Goal: Task Accomplishment & Management: Manage account settings

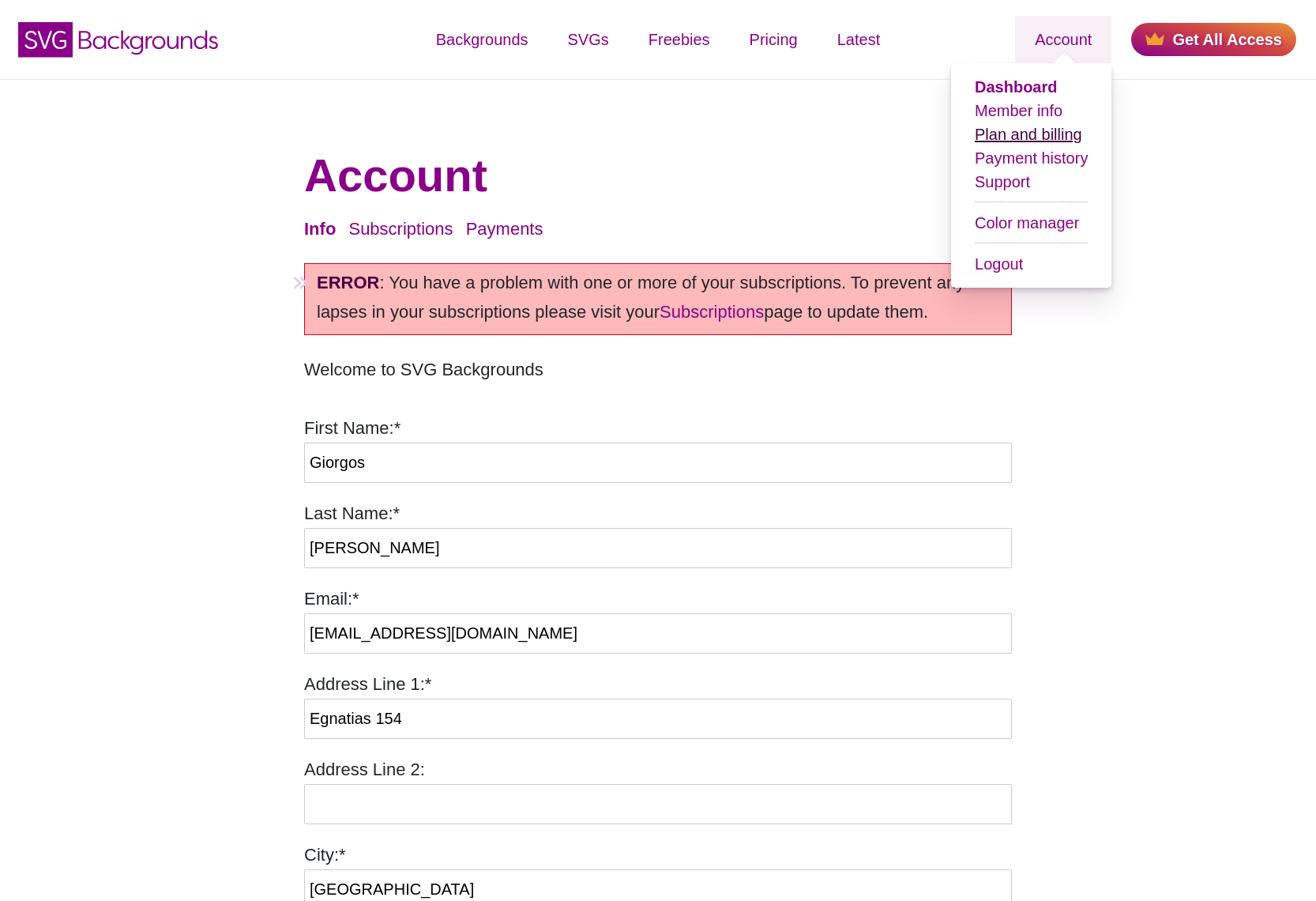
click at [1018, 137] on link "Plan and billing" at bounding box center [1028, 134] width 108 height 17
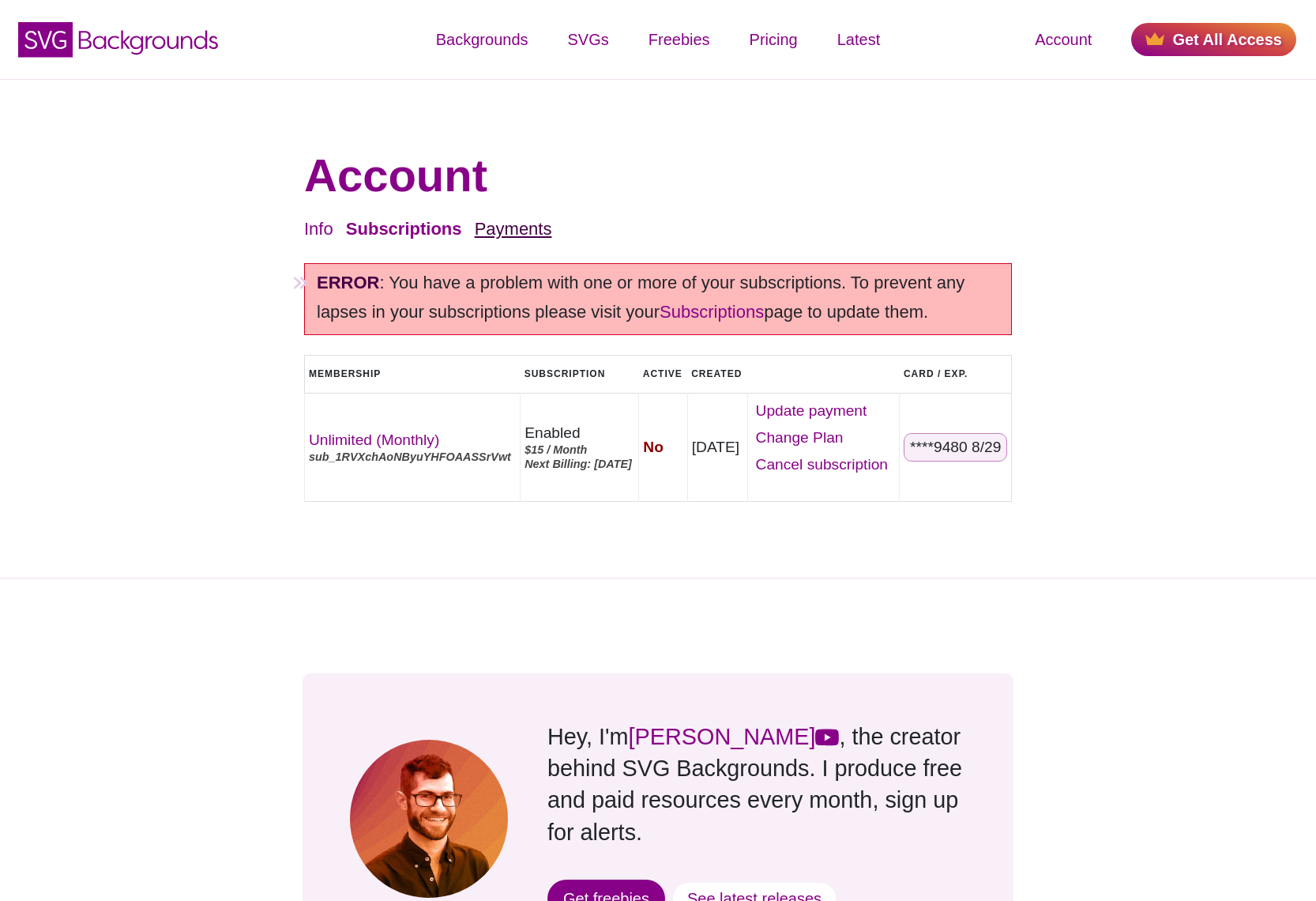
click at [499, 230] on link "Payments" at bounding box center [513, 229] width 77 height 20
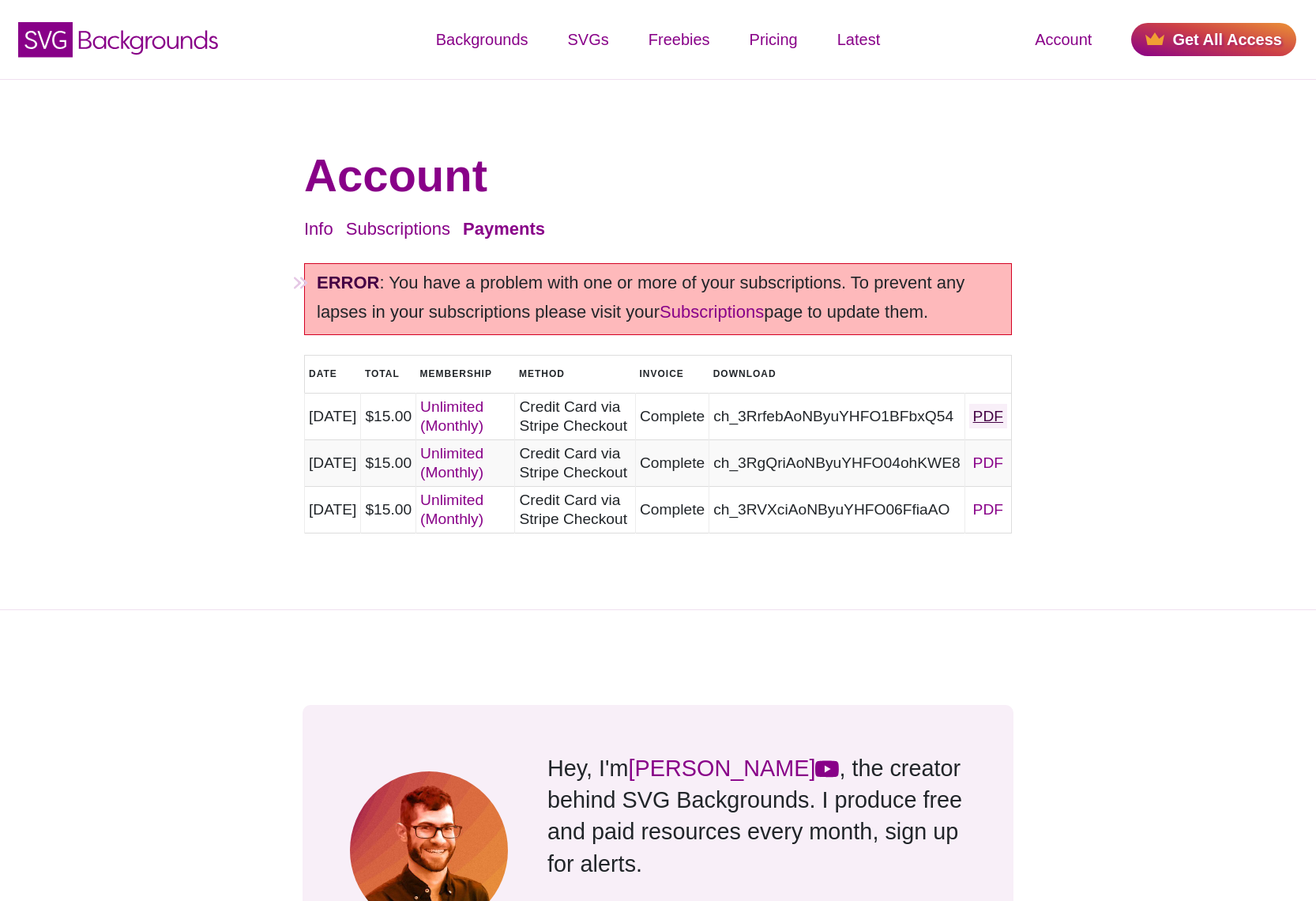
click at [993, 417] on link "PDF" at bounding box center [988, 416] width 38 height 25
click at [396, 233] on link "Subscriptions" at bounding box center [398, 229] width 105 height 20
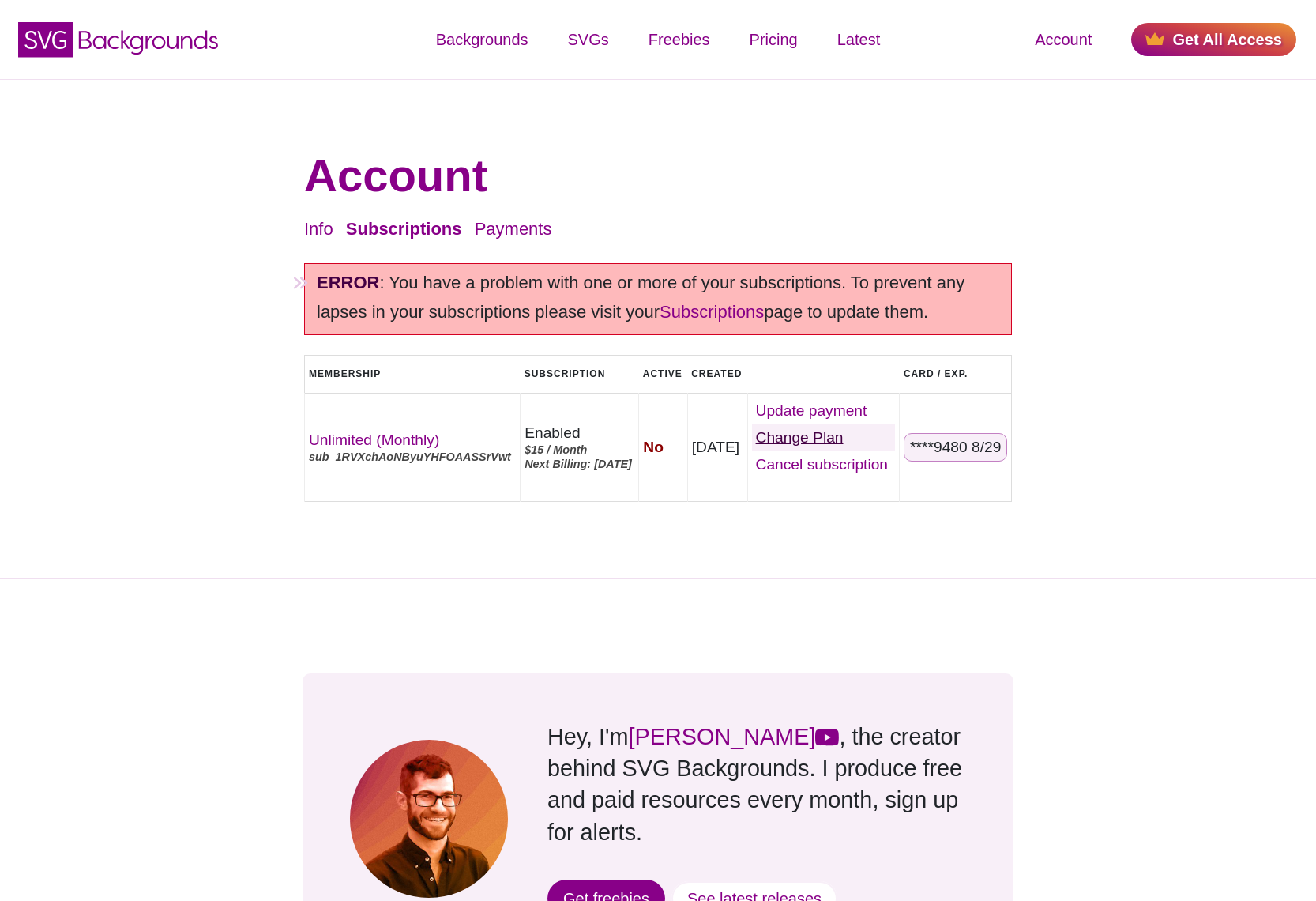
click at [807, 434] on link "Change Plan" at bounding box center [824, 438] width 144 height 27
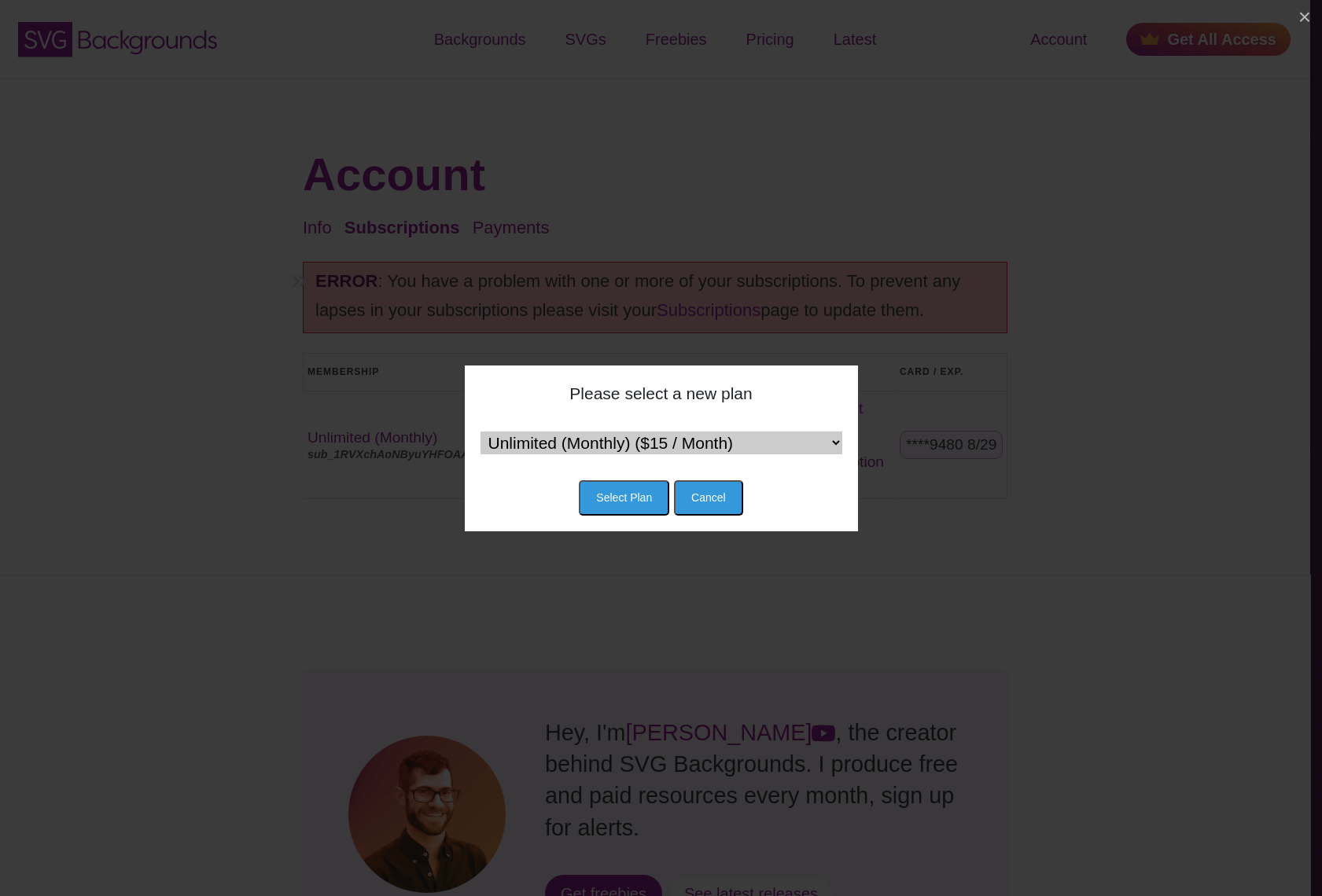
click at [643, 438] on select "Unlimited (Monthly) ($15 / Month) Unlimited (Yearly) ($120 / Year) Team (Monthl…" at bounding box center [661, 442] width 362 height 23
click at [777, 399] on div "Please select a new plan" at bounding box center [661, 393] width 362 height 26
click at [700, 493] on button "Cancel" at bounding box center [708, 497] width 69 height 35
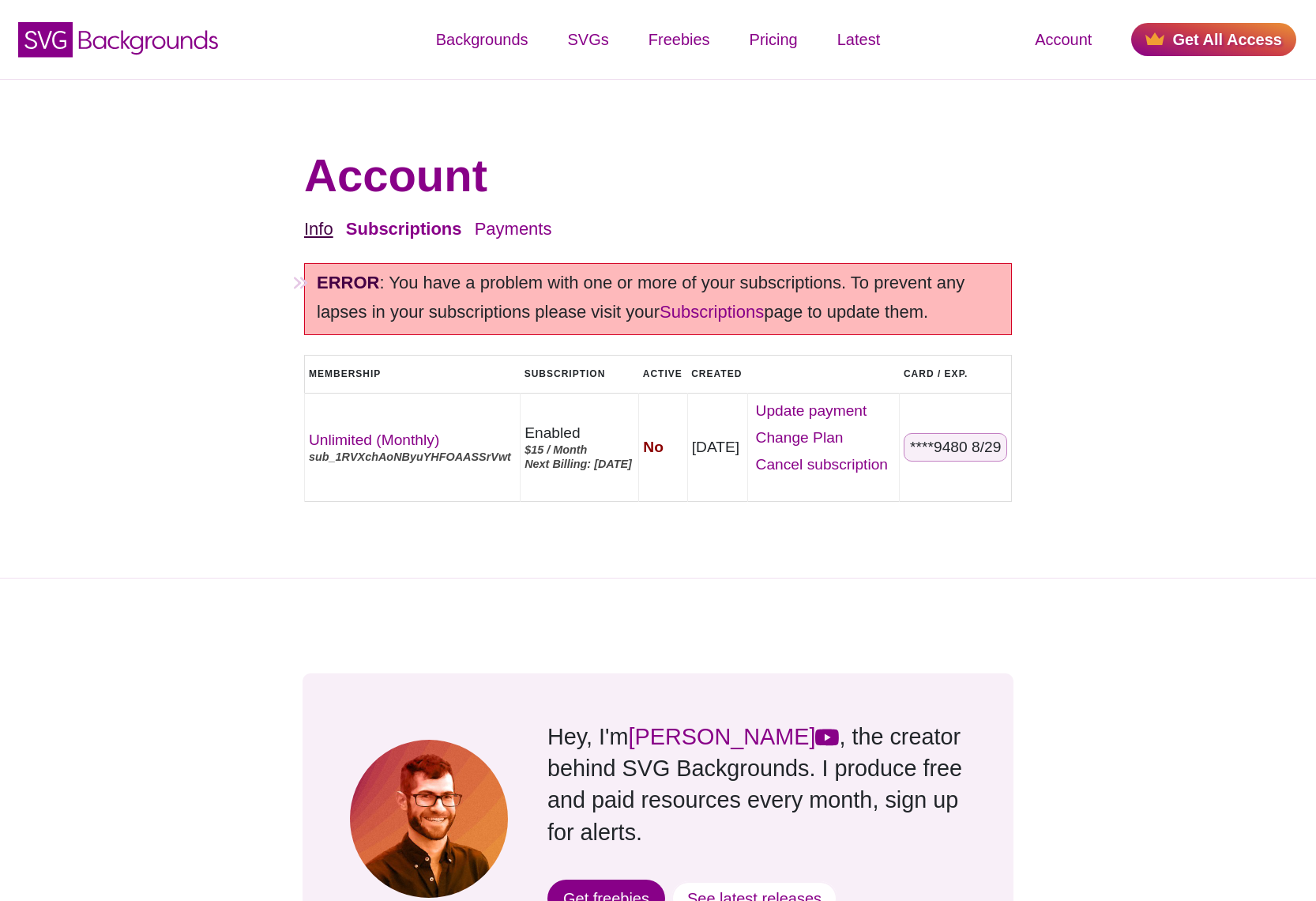
click at [309, 230] on link "Info" at bounding box center [318, 229] width 30 height 20
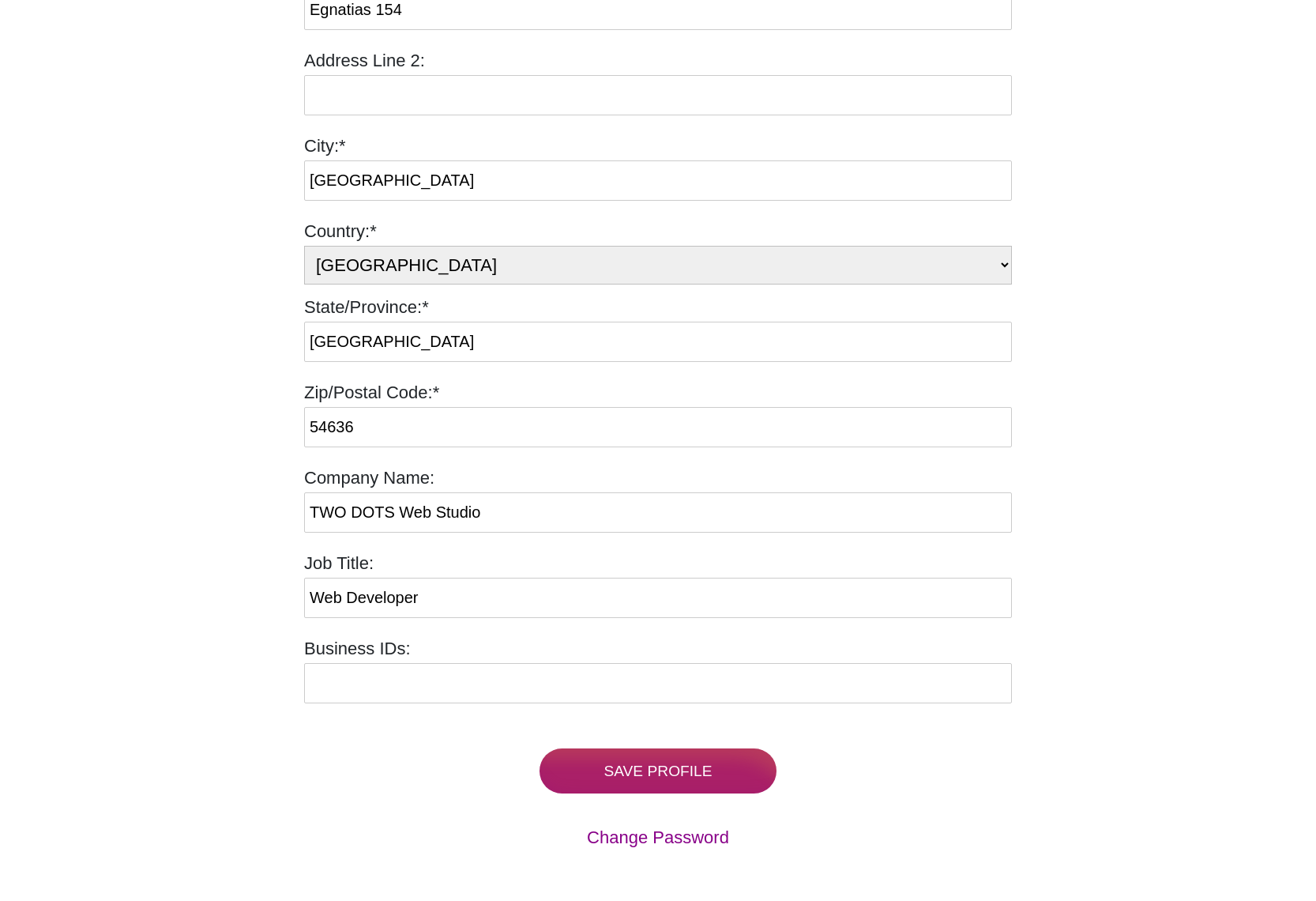
scroll to position [711, 0]
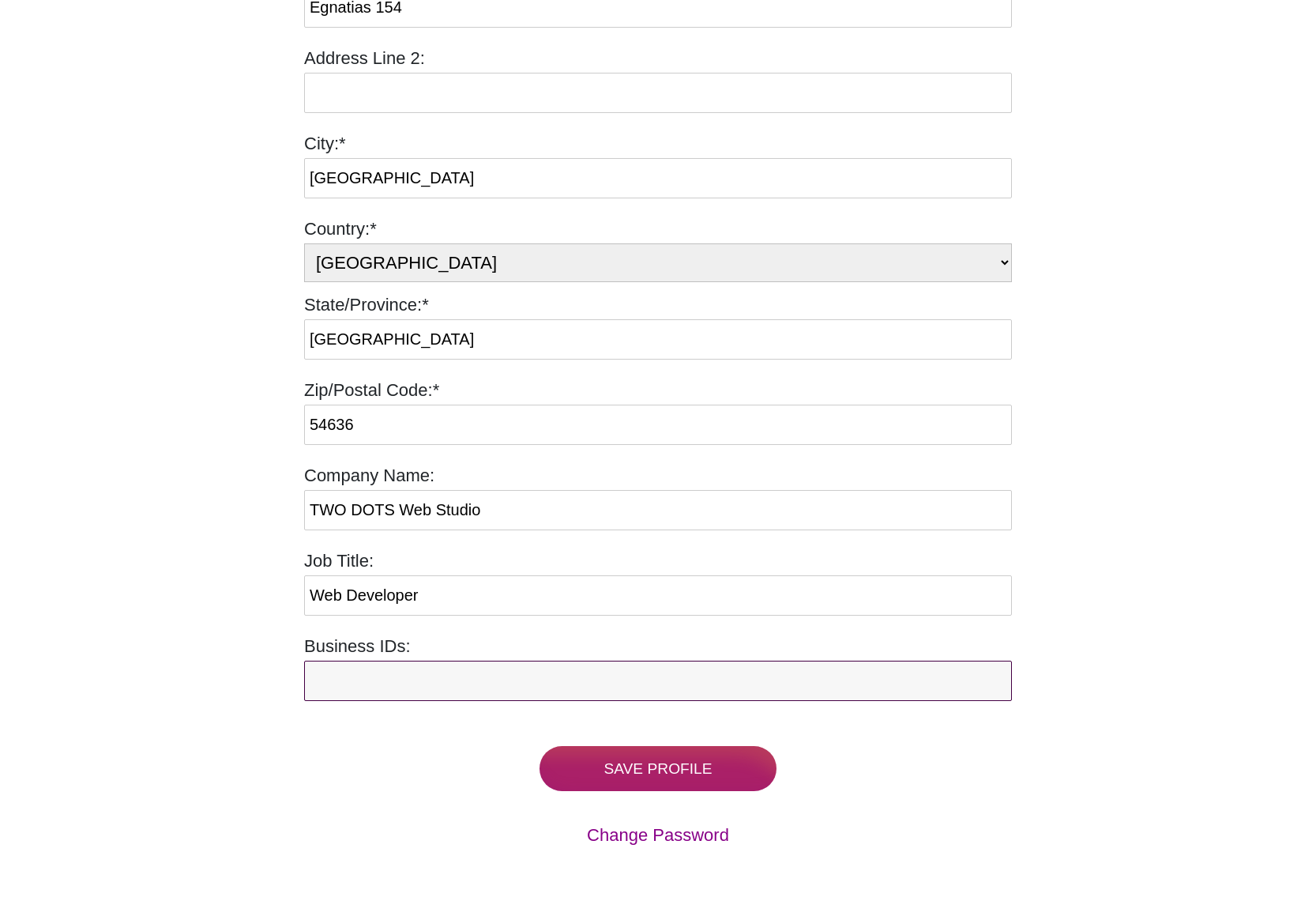
click at [394, 693] on input "Business IDs:" at bounding box center [657, 681] width 708 height 40
type input "EL049364469"
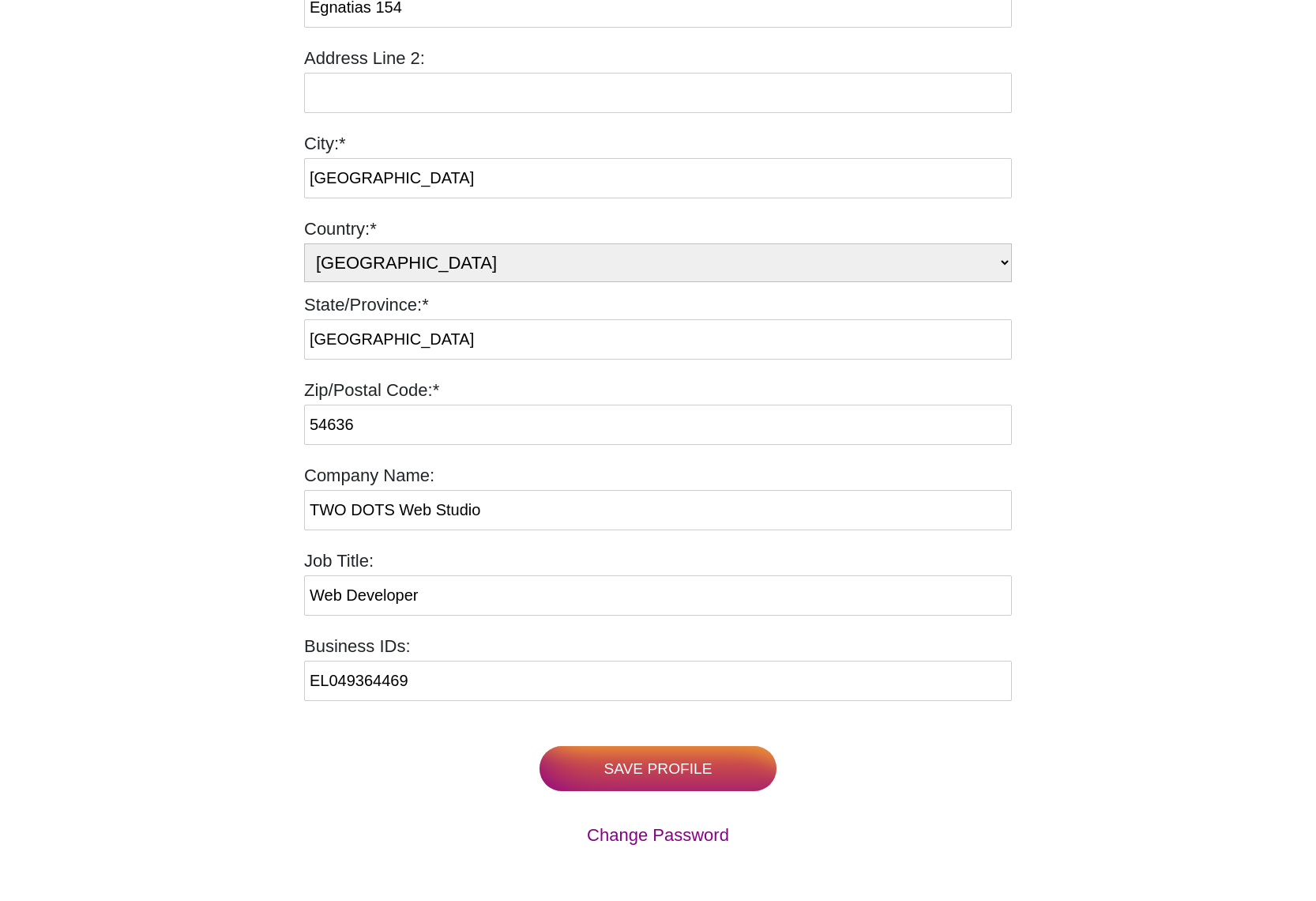
click at [653, 770] on input "Save Profile" at bounding box center [658, 768] width 237 height 45
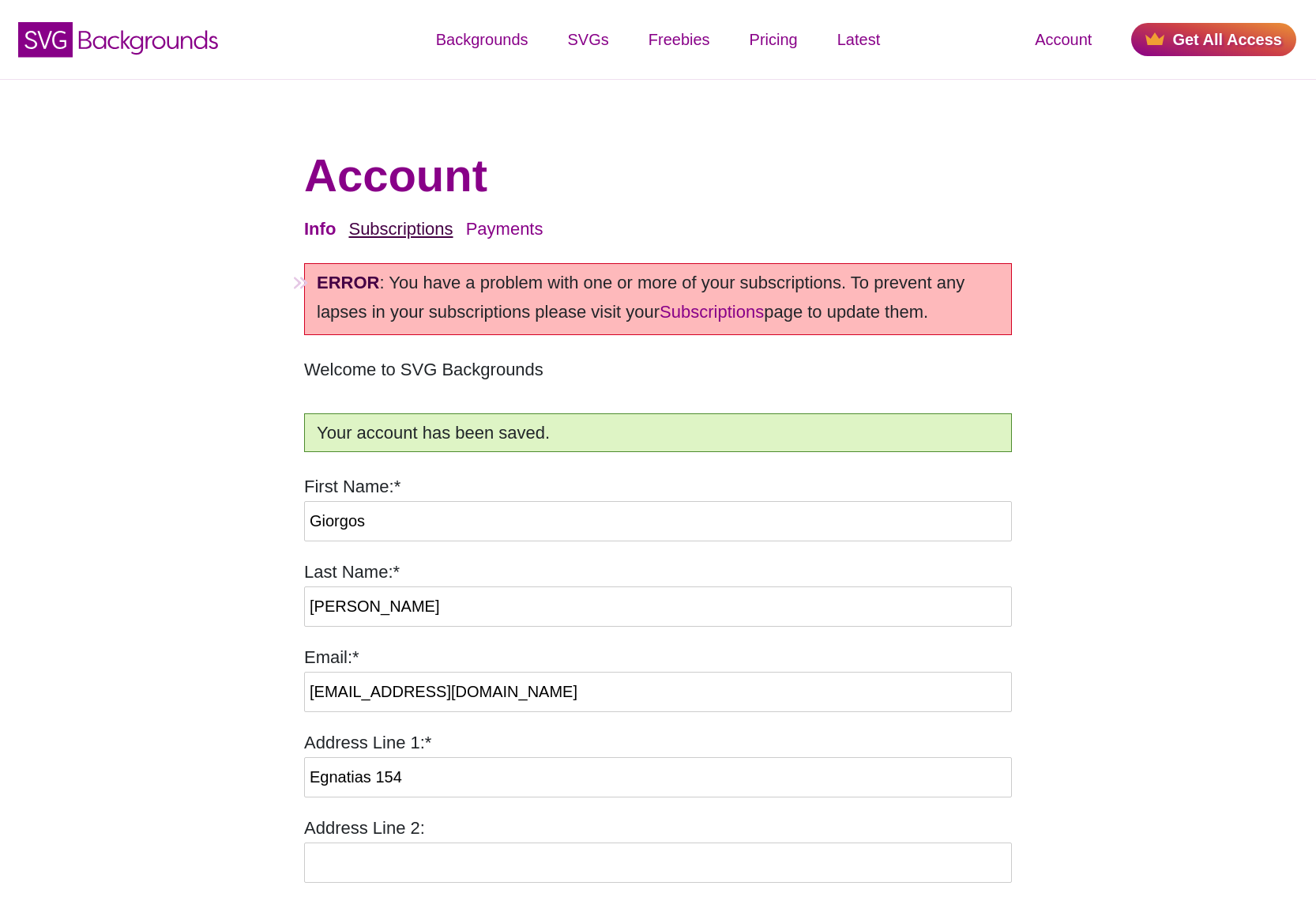
click at [417, 232] on link "Subscriptions" at bounding box center [401, 229] width 105 height 20
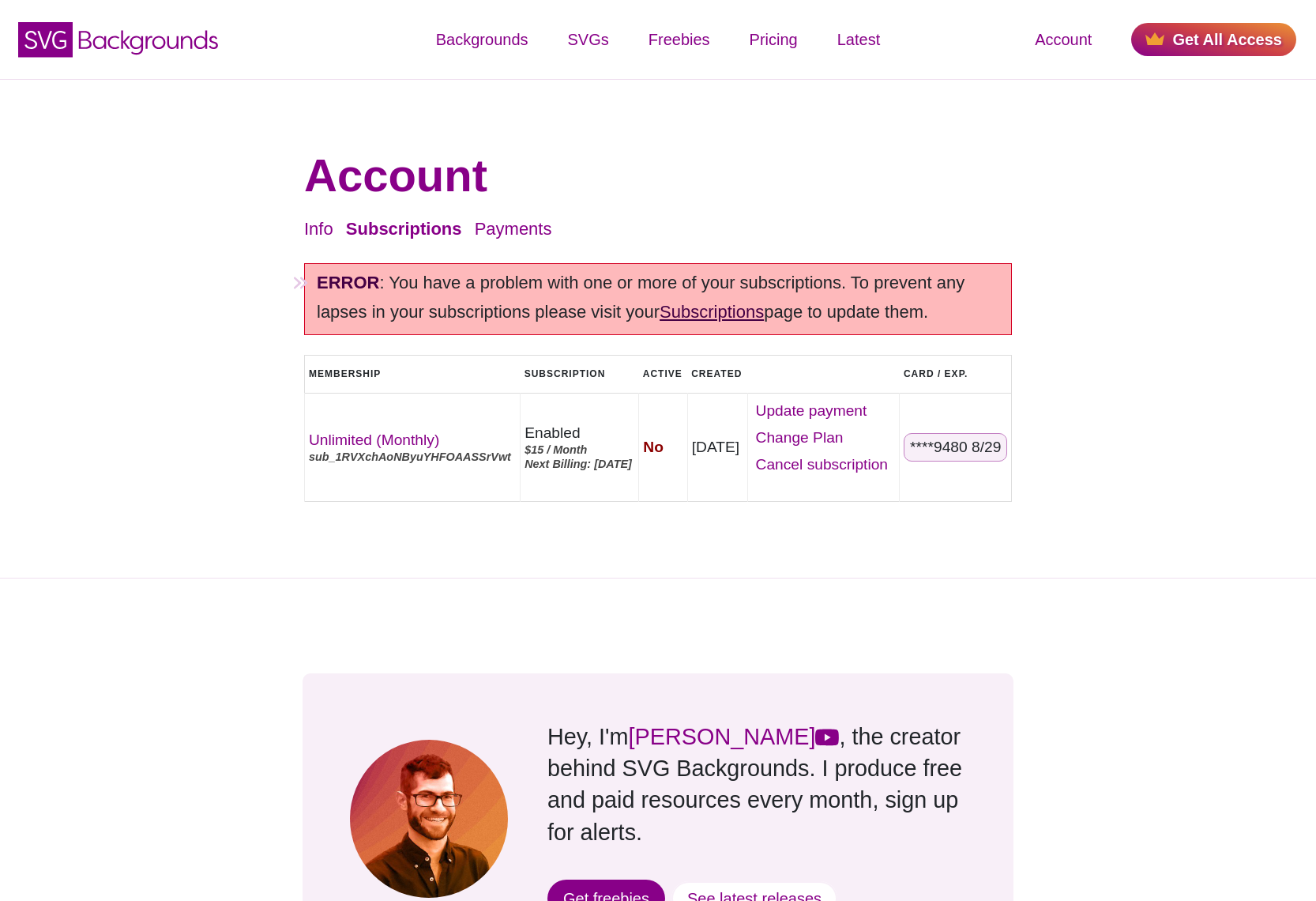
click at [708, 314] on link "Subscriptions" at bounding box center [712, 311] width 105 height 20
click at [491, 230] on link "Payments" at bounding box center [513, 229] width 77 height 20
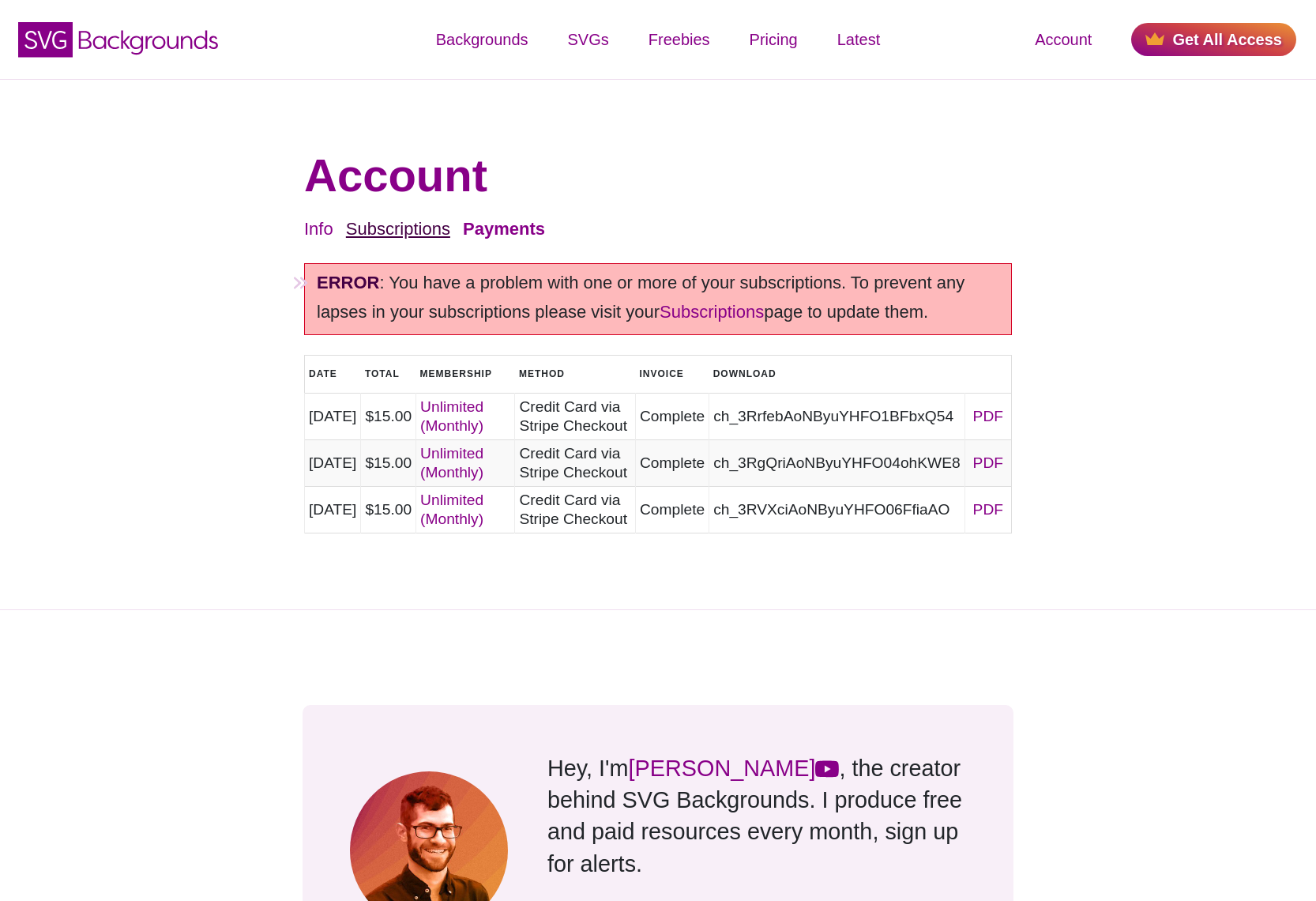
click at [388, 230] on link "Subscriptions" at bounding box center [398, 229] width 105 height 20
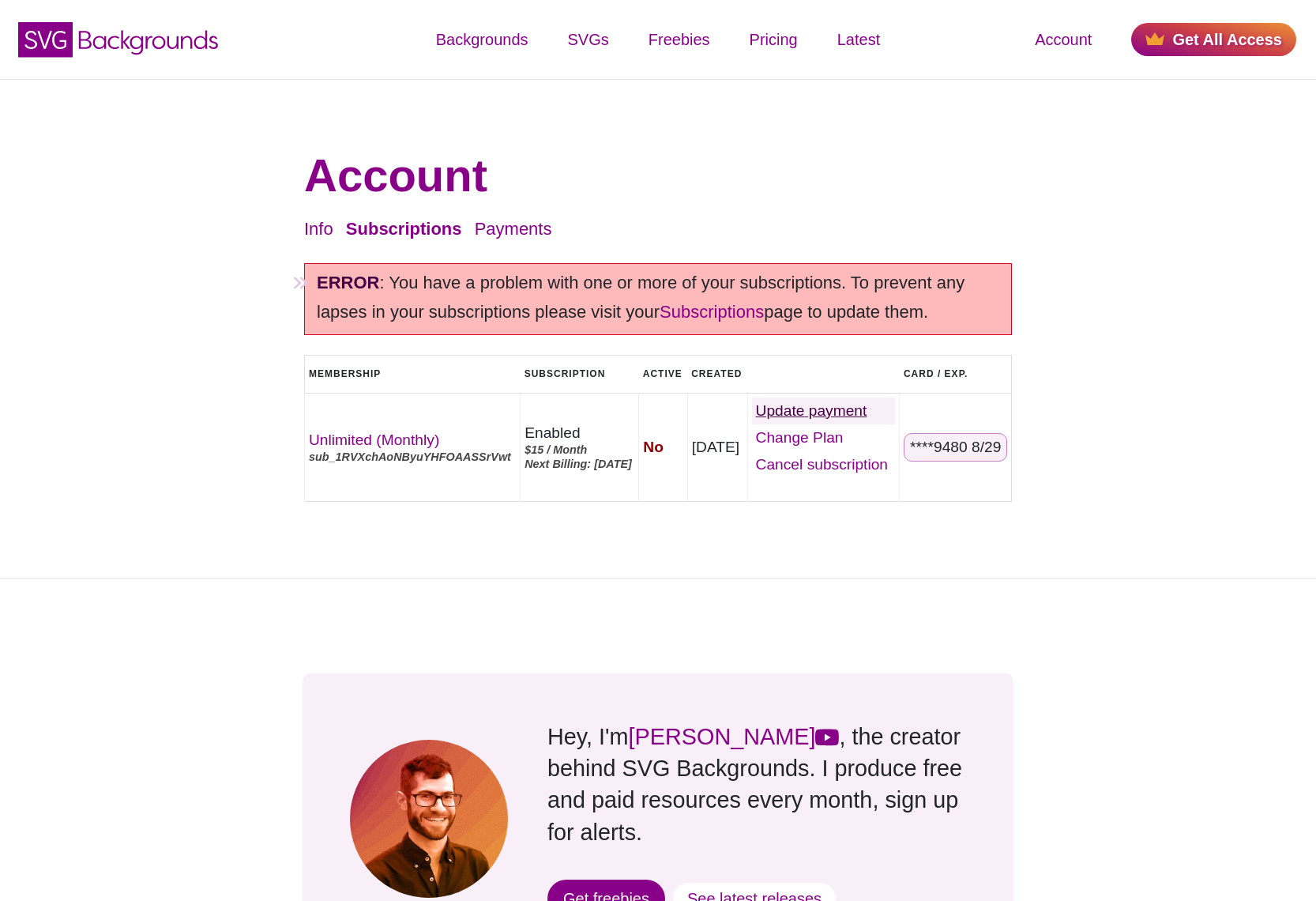
click at [819, 410] on link "Update" at bounding box center [824, 410] width 144 height 27
